Goal: Check status: Check status

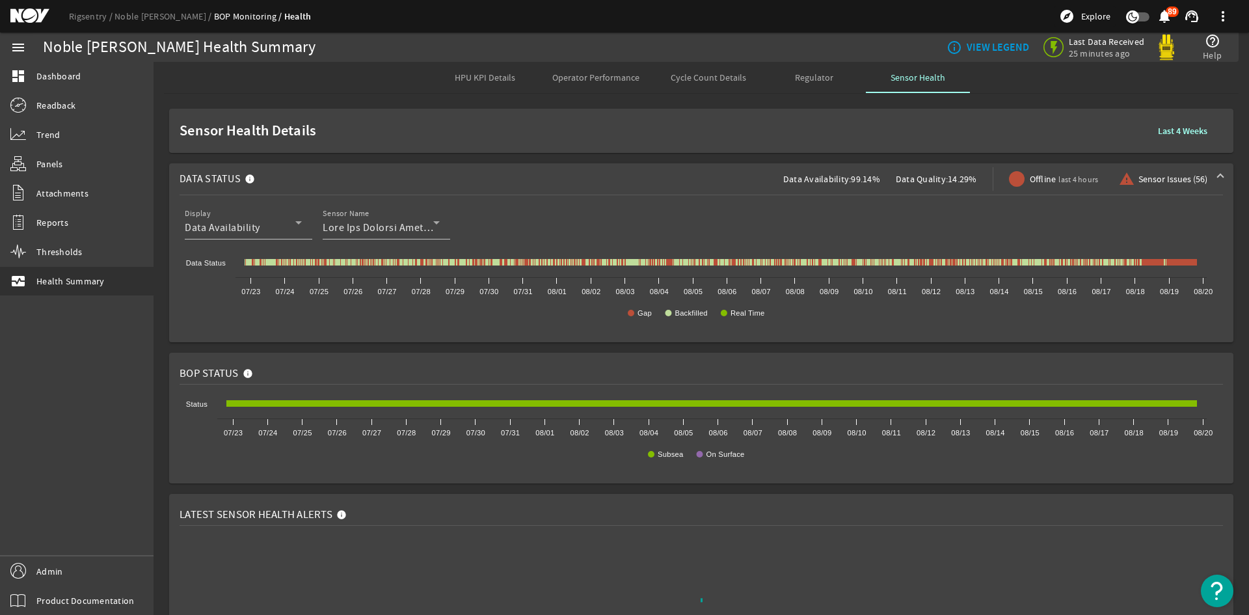
click at [97, 23] on ds-header-breadcrumb "Rigsentry Noble [PERSON_NAME] BOP Monitoring Health" at bounding box center [190, 17] width 242 height 14
click at [96, 23] on ds-header-breadcrumb "Rigsentry Noble [PERSON_NAME] BOP Monitoring Health" at bounding box center [190, 17] width 242 height 14
click at [145, 19] on link "Noble [PERSON_NAME]" at bounding box center [164, 16] width 100 height 12
click at [70, 19] on link "Rigsentry" at bounding box center [92, 16] width 46 height 12
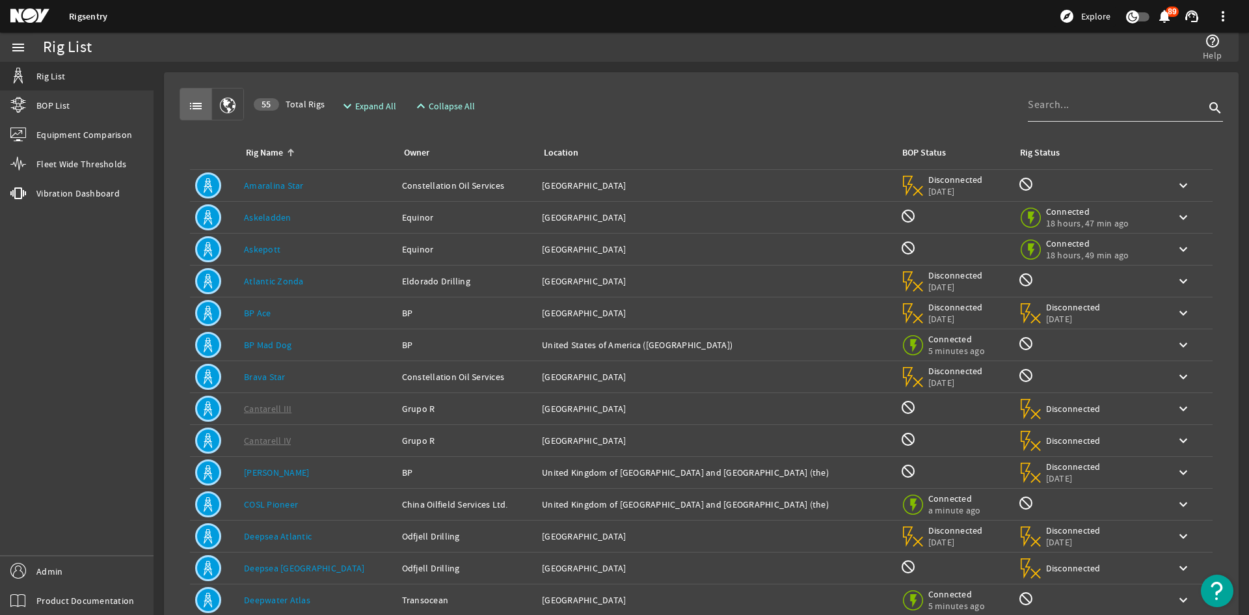
click at [990, 101] on input at bounding box center [1116, 105] width 177 height 16
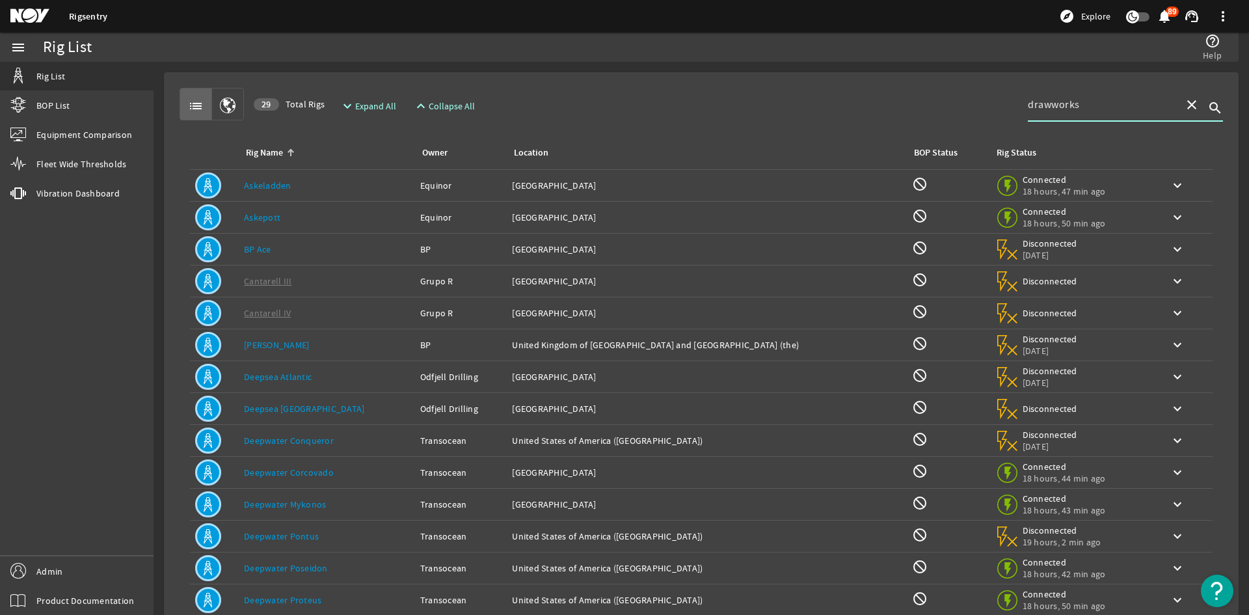
type input "drawworks"
click at [306, 223] on div "Rig Name: Askepott" at bounding box center [327, 217] width 166 height 13
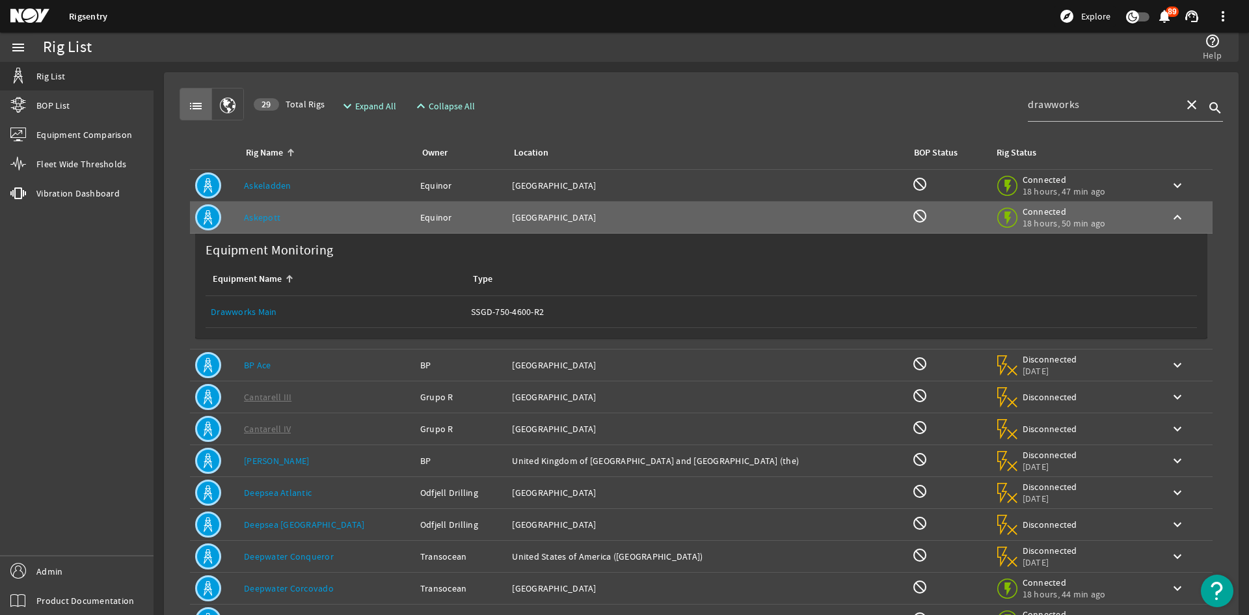
click at [299, 179] on div "Rig Name: Askeladden" at bounding box center [327, 185] width 166 height 13
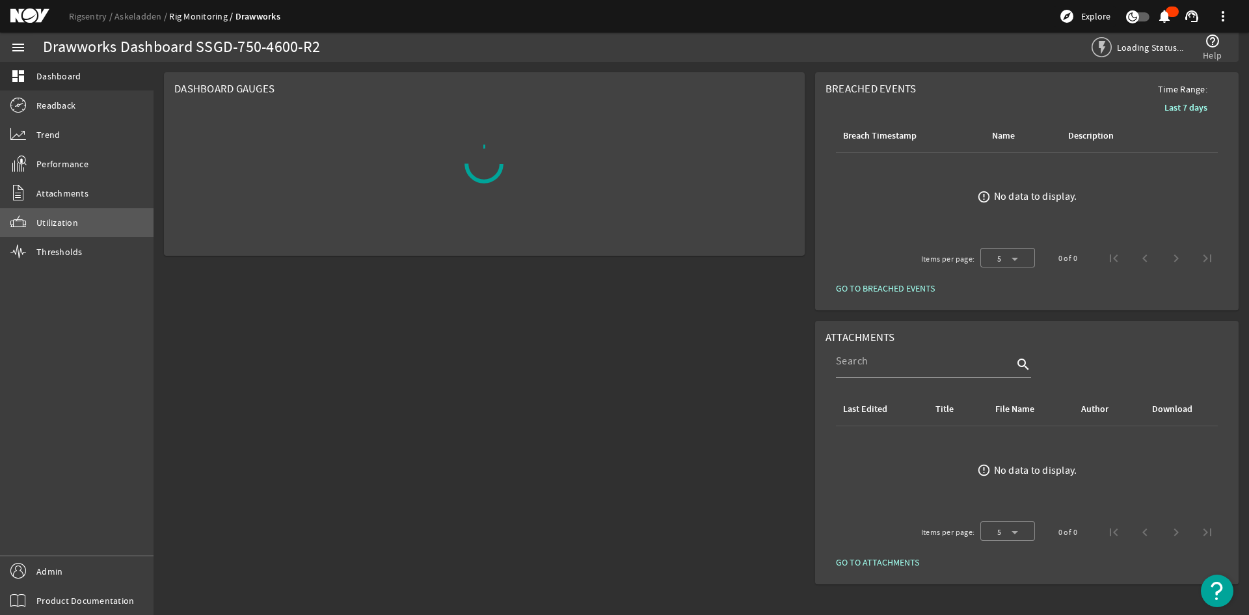
click at [74, 219] on span "Utilization" at bounding box center [57, 222] width 42 height 13
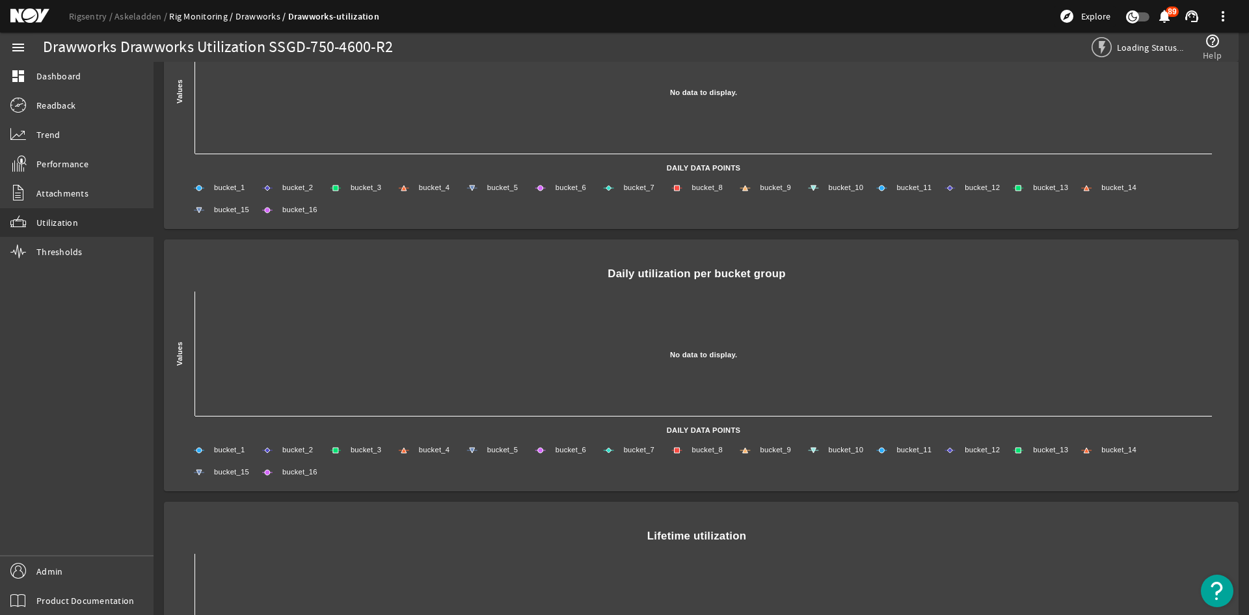
scroll to position [1028, 0]
